Goal: Information Seeking & Learning: Learn about a topic

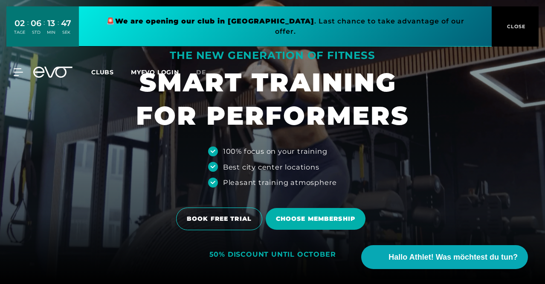
drag, startPoint x: 263, startPoint y: 65, endPoint x: 95, endPoint y: 103, distance: 171.7
click at [95, 103] on div at bounding box center [272, 142] width 545 height 284
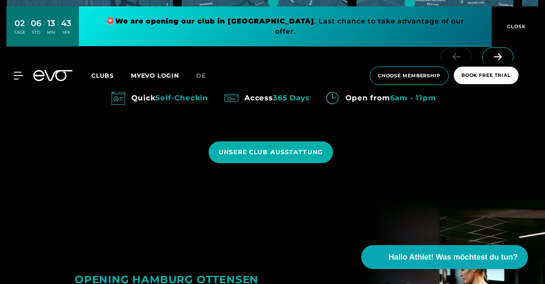
scroll to position [682, 0]
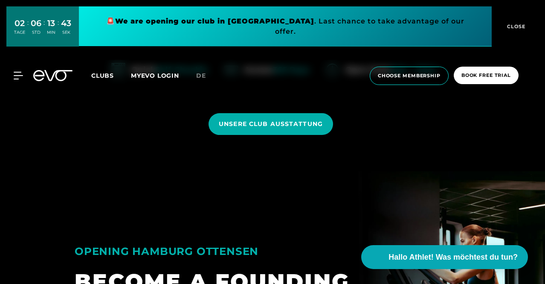
click at [20, 72] on icon at bounding box center [18, 76] width 9 height 8
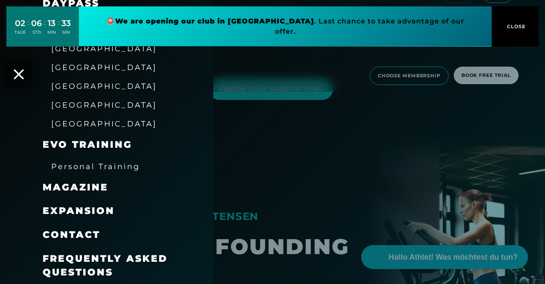
scroll to position [725, 0]
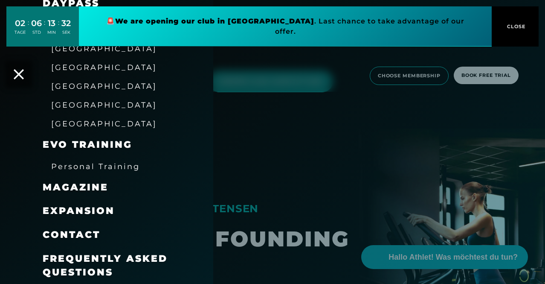
click at [79, 253] on span "Frequently asked questions" at bounding box center [105, 264] width 125 height 25
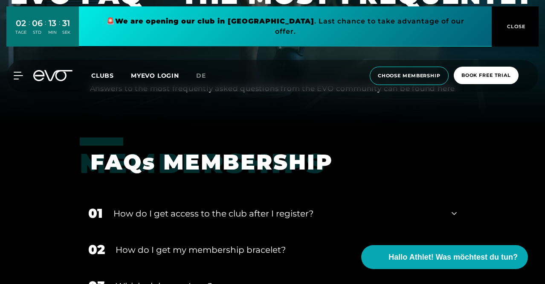
scroll to position [256, 0]
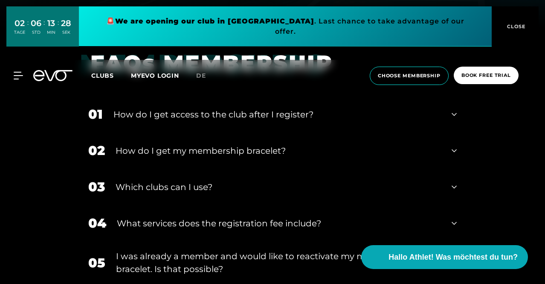
click at [240, 182] on div "Which clubs can I use?" at bounding box center [278, 186] width 325 height 13
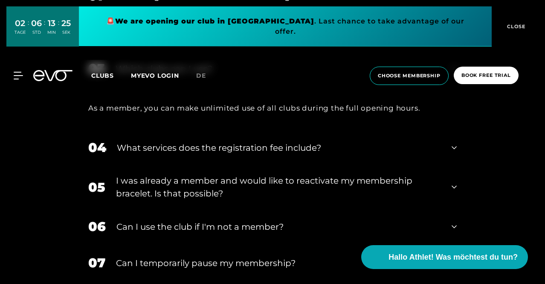
scroll to position [384, 0]
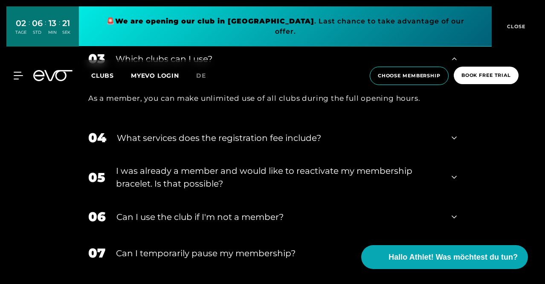
click at [254, 146] on div "04 What services does the registration fee include?" at bounding box center [272, 137] width 385 height 36
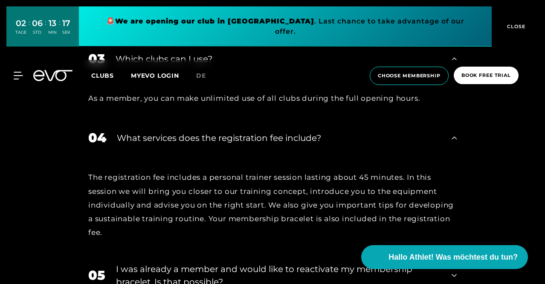
scroll to position [554, 0]
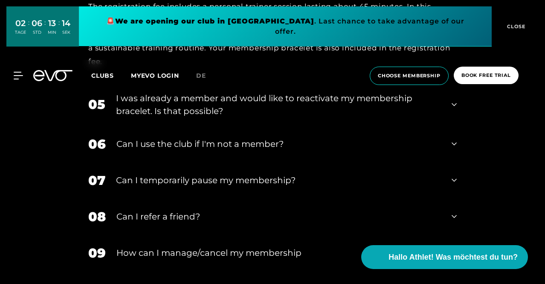
click at [254, 146] on div "Can I use the club if I'm not a member?" at bounding box center [278, 143] width 324 height 13
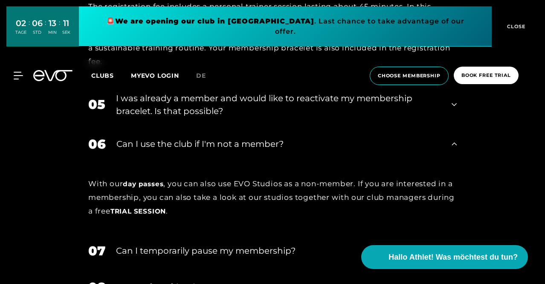
drag, startPoint x: 254, startPoint y: 146, endPoint x: 171, endPoint y: 193, distance: 94.7
click at [171, 193] on div "With our day passes , you can also use EVO Studios as a non-member. If you are …" at bounding box center [272, 197] width 368 height 41
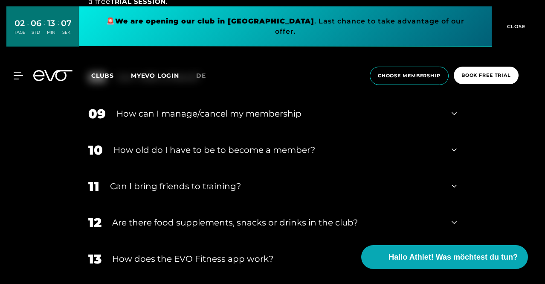
scroll to position [767, 0]
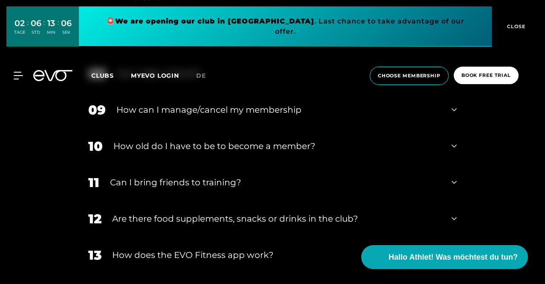
click at [223, 107] on div "How can I manage/cancel my membership" at bounding box center [278, 109] width 324 height 13
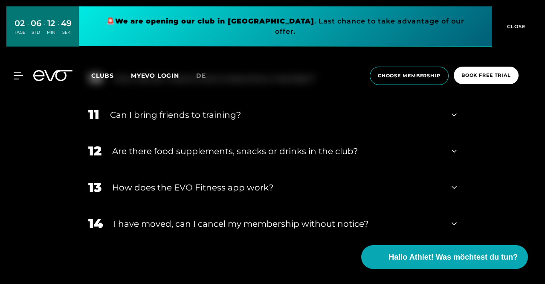
scroll to position [895, 0]
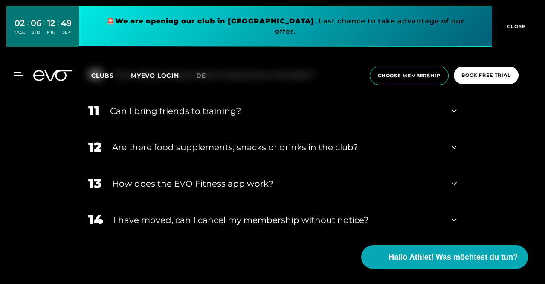
click at [220, 101] on div "11 Can I bring friends to training?" at bounding box center [272, 111] width 385 height 36
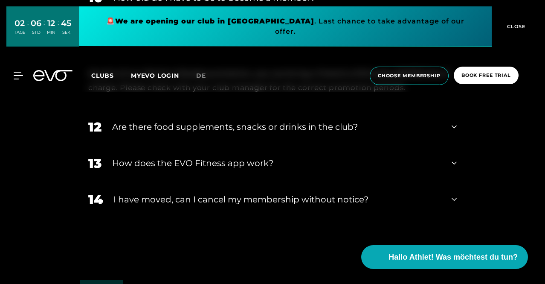
scroll to position [981, 0]
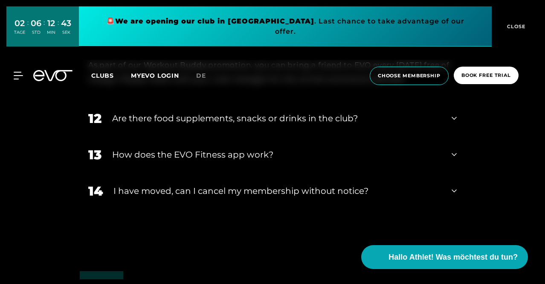
click at [217, 118] on div "Are there food supplements, snacks or drinks in the club?" at bounding box center [276, 118] width 329 height 13
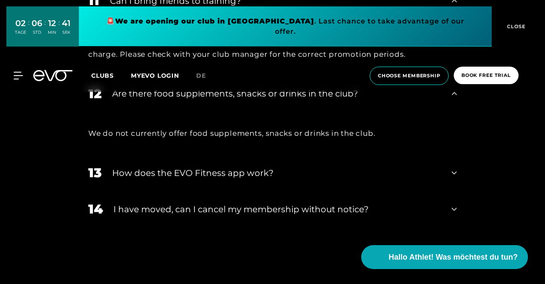
scroll to position [1023, 0]
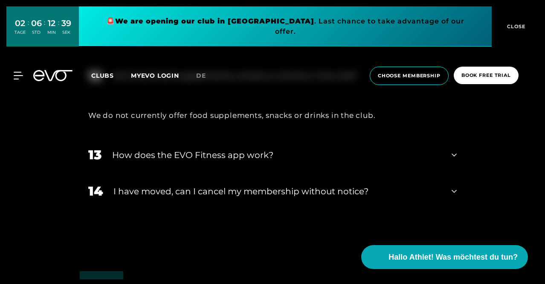
click at [169, 193] on div "I have moved, can I cancel my membership without notice?" at bounding box center [276, 191] width 327 height 13
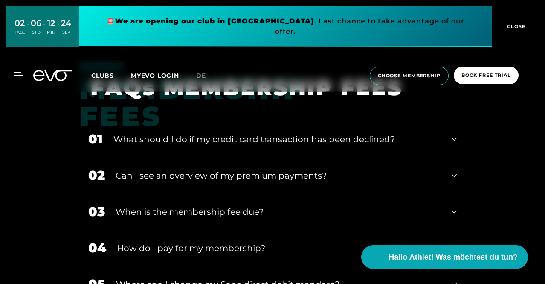
scroll to position [1364, 0]
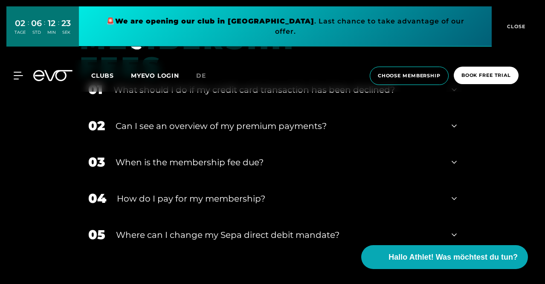
click at [186, 164] on div "When is the membership fee due?" at bounding box center [278, 162] width 325 height 13
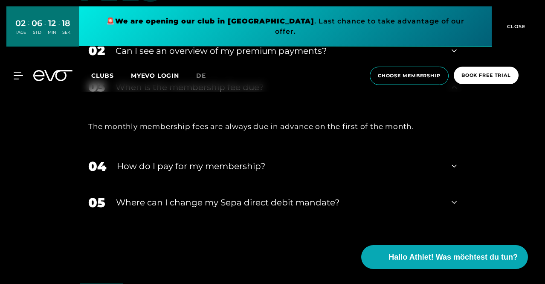
scroll to position [1450, 0]
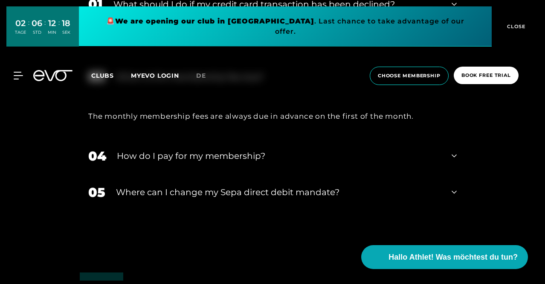
drag, startPoint x: 186, startPoint y: 164, endPoint x: 161, endPoint y: 181, distance: 30.6
click at [161, 181] on div "05 Where can I change my Sepa direct debit mandate?" at bounding box center [272, 192] width 385 height 36
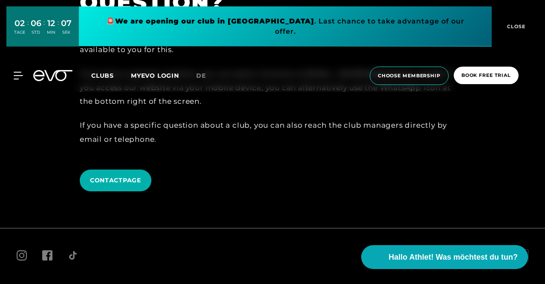
scroll to position [2423, 0]
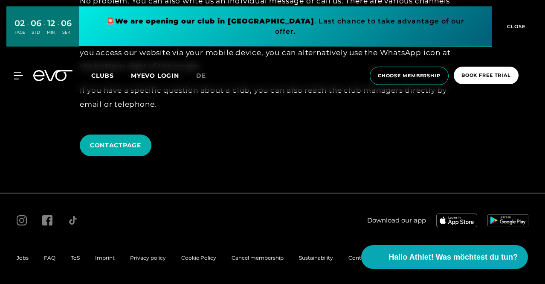
click at [24, 72] on div "MyEVO Login About Memberships free trial DAYPASS EVO Studios [GEOGRAPHIC_DATA] …" at bounding box center [13, 76] width 30 height 8
click at [23, 72] on div "MyEVO Login About Memberships free trial DAYPASS EVO Studios [GEOGRAPHIC_DATA] …" at bounding box center [13, 76] width 30 height 8
click at [20, 72] on icon at bounding box center [20, 75] width 12 height 7
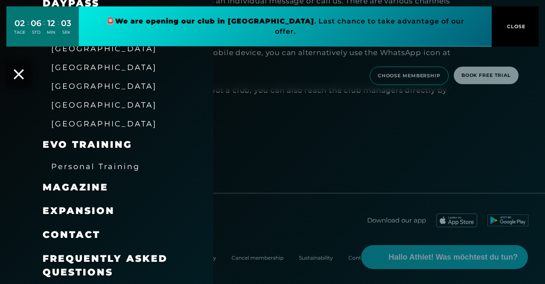
drag, startPoint x: 20, startPoint y: 67, endPoint x: 469, endPoint y: 100, distance: 450.2
click at [472, 102] on div at bounding box center [272, 142] width 545 height 284
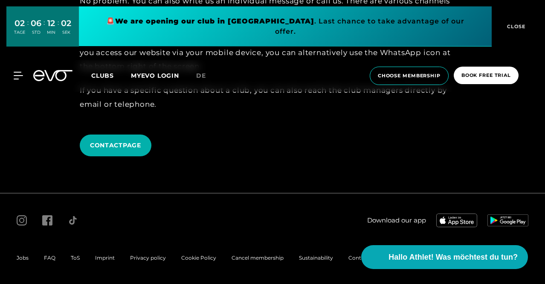
click at [518, 23] on span "CLOSE" at bounding box center [515, 27] width 21 height 8
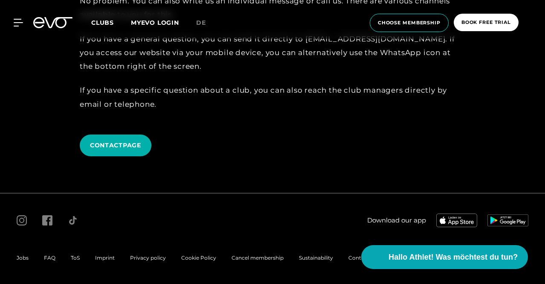
click at [200, 17] on div "MyEVO Login About Memberships free trial DAYPASS EVO Studios [GEOGRAPHIC_DATA] …" at bounding box center [272, 23] width 541 height 32
click at [179, 19] on link "MYEVO LOGIN" at bounding box center [155, 23] width 48 height 8
